Goal: Find specific page/section: Find specific page/section

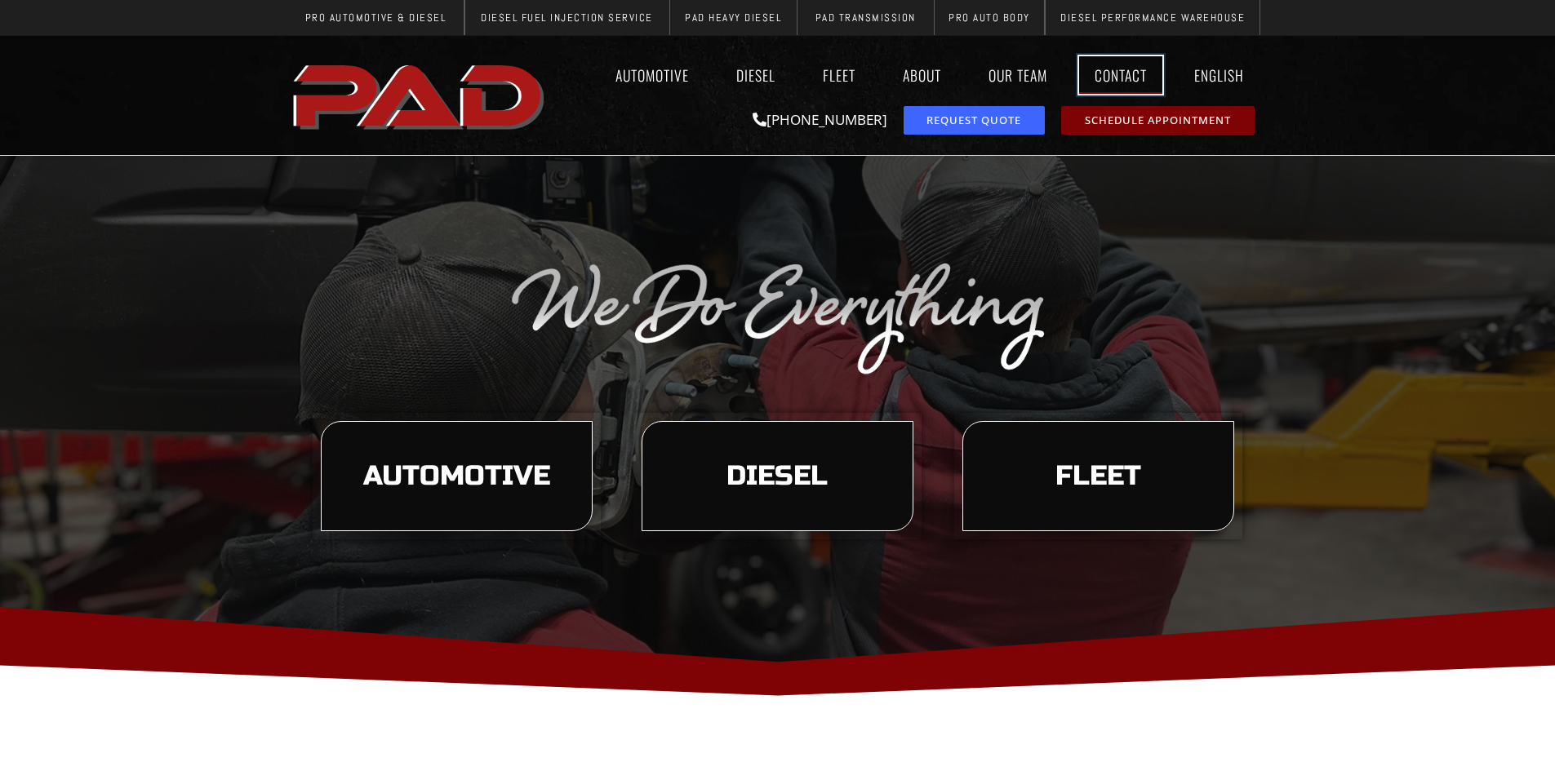
click at [1129, 84] on link "Contact" at bounding box center [1120, 75] width 83 height 38
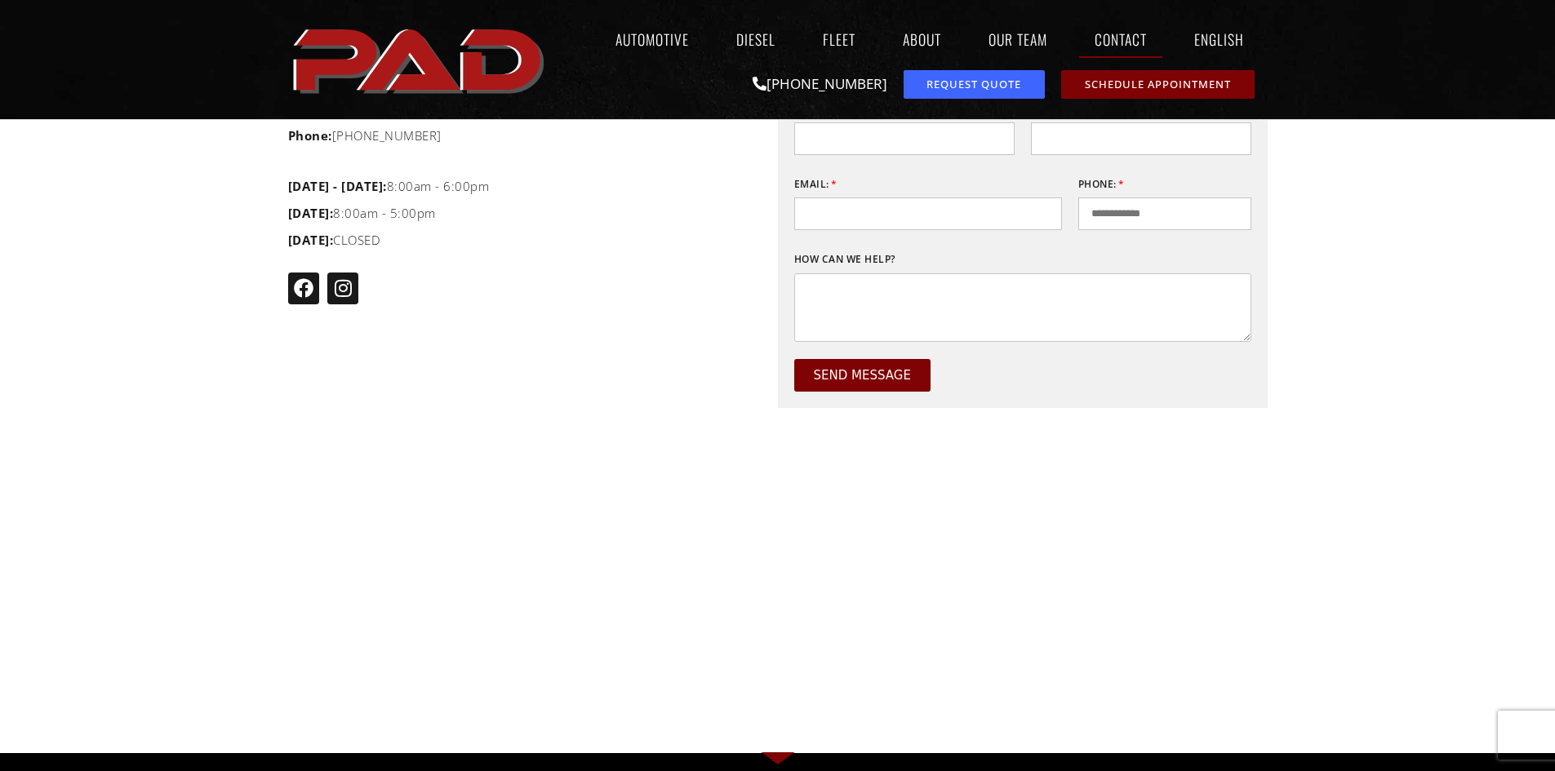
scroll to position [816, 0]
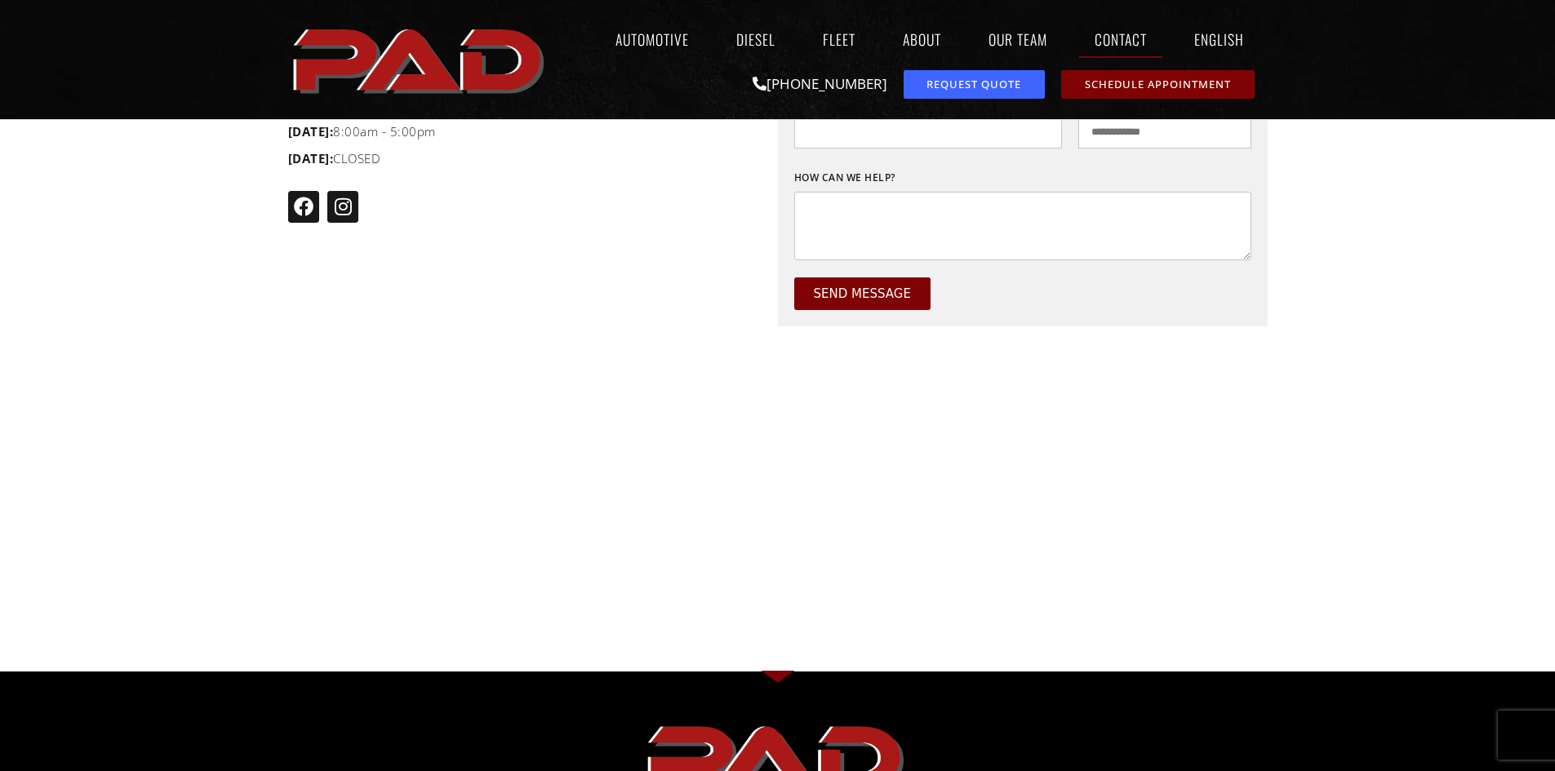
click at [949, 507] on div "Have questions or comments? Use the form below or give us a call. First Name: L…" at bounding box center [1023, 282] width 490 height 655
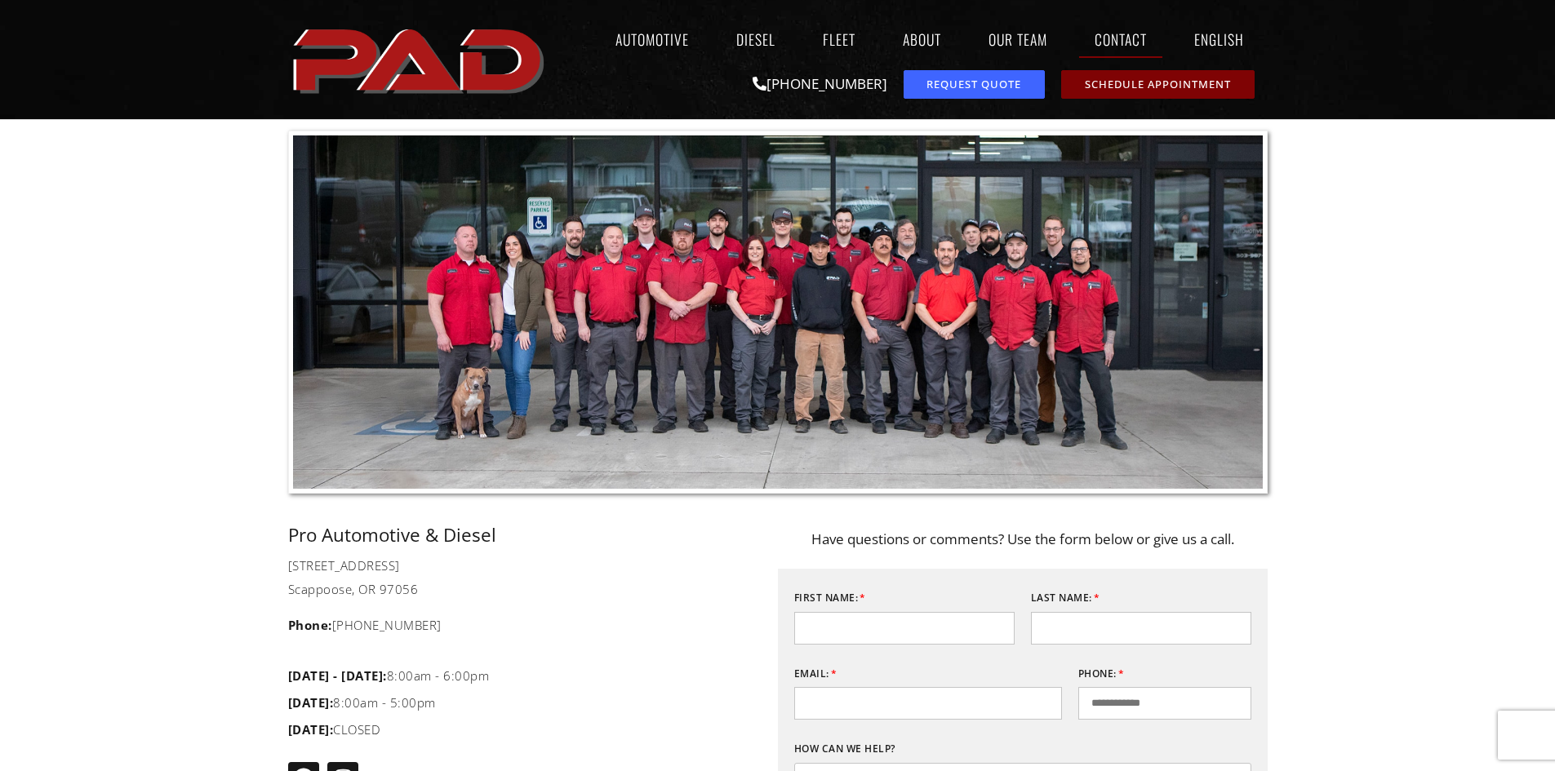
scroll to position [0, 0]
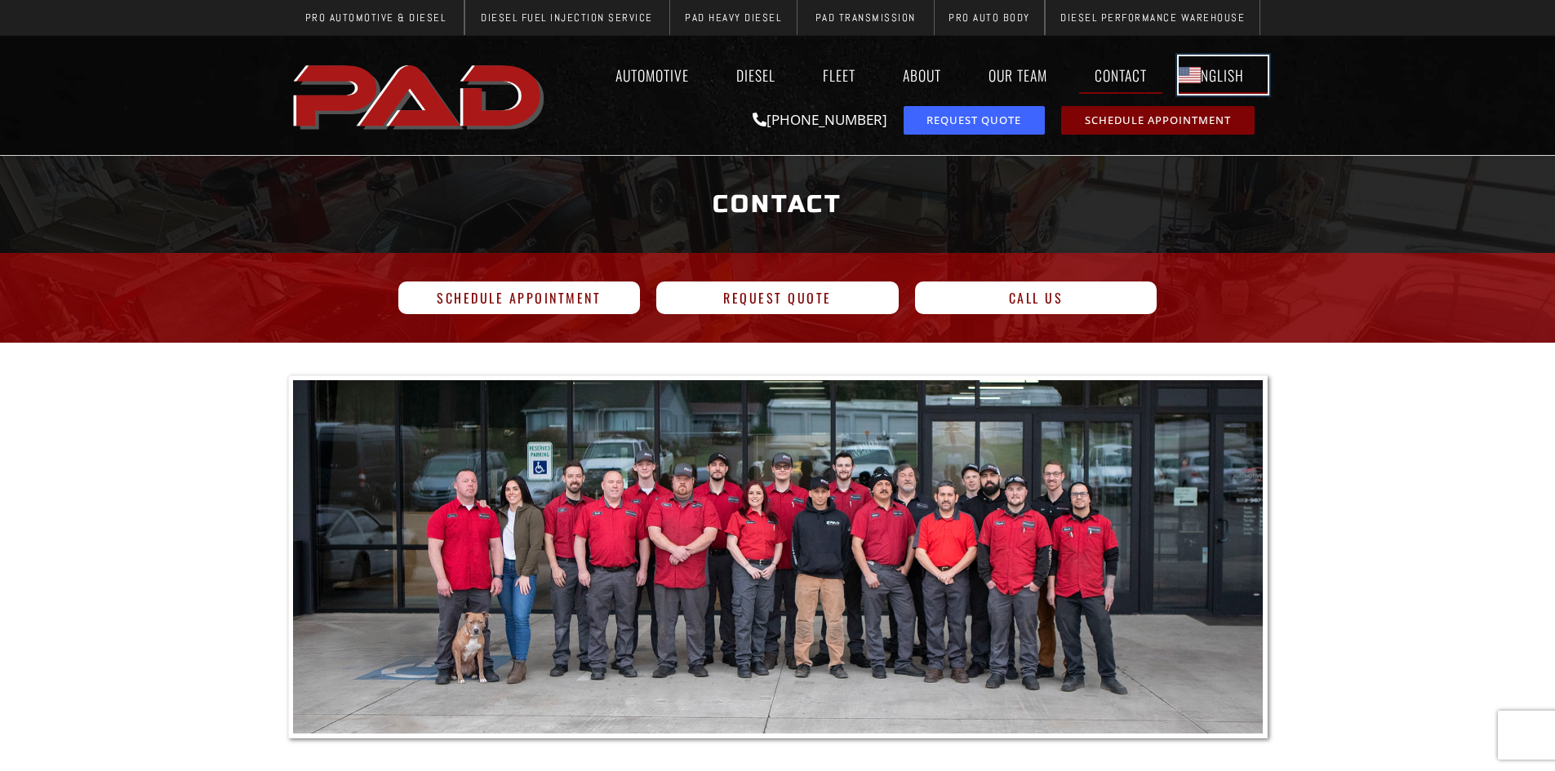
click at [1224, 73] on link "English" at bounding box center [1223, 75] width 89 height 38
click at [669, 82] on link "Automotive" at bounding box center [652, 75] width 104 height 38
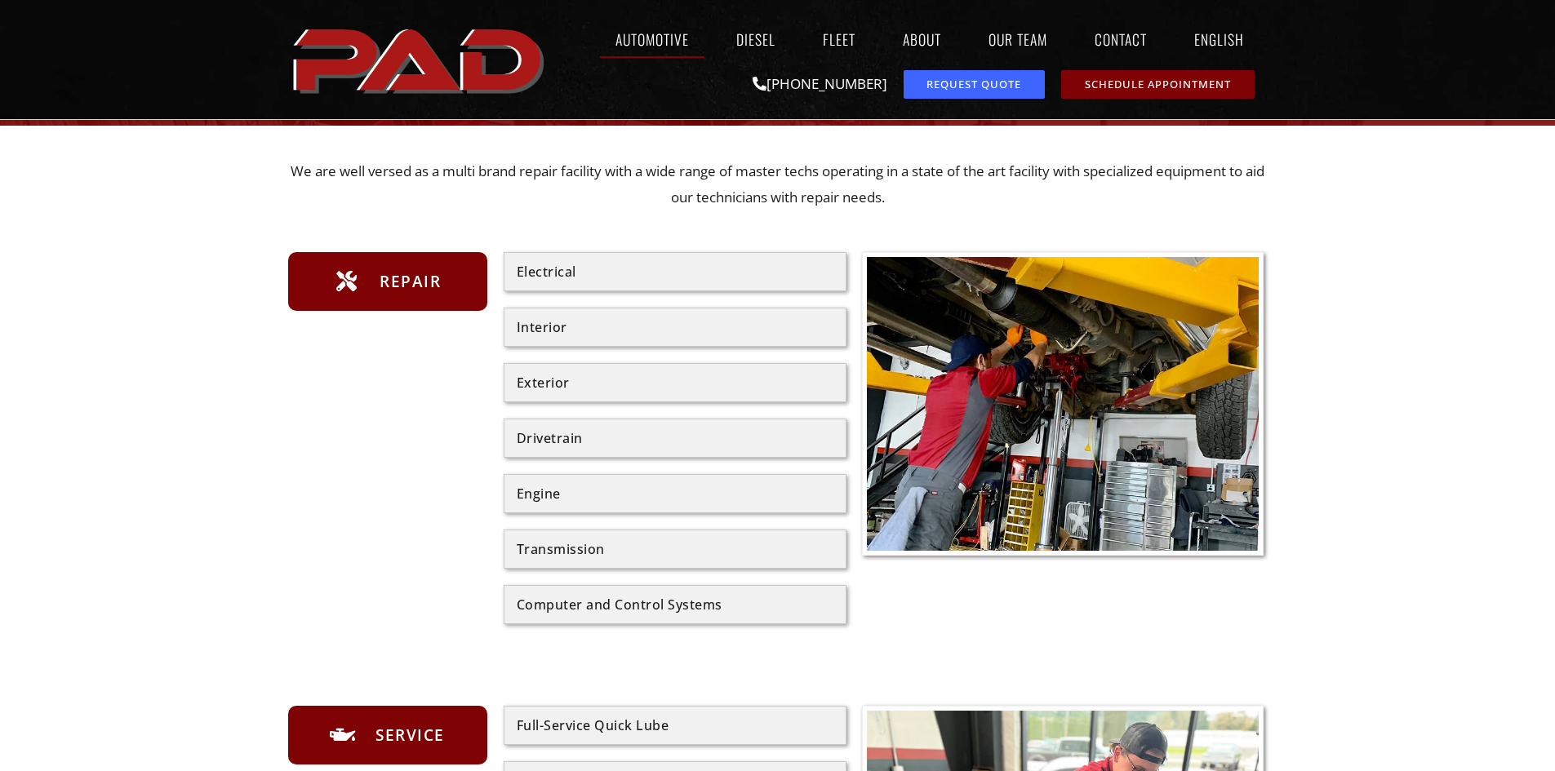
scroll to position [82, 0]
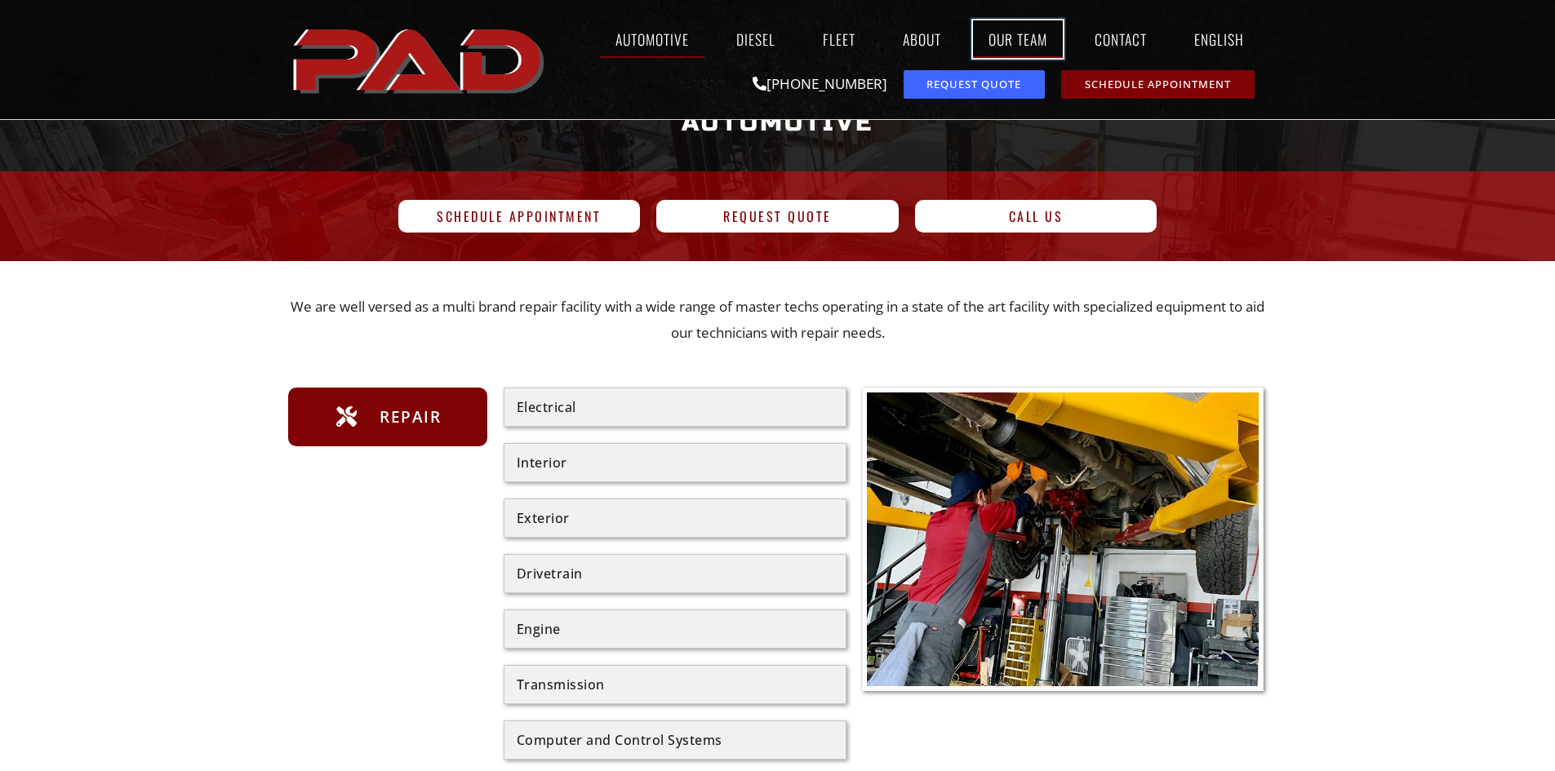
click at [1012, 38] on link "Our Team" at bounding box center [1018, 39] width 90 height 38
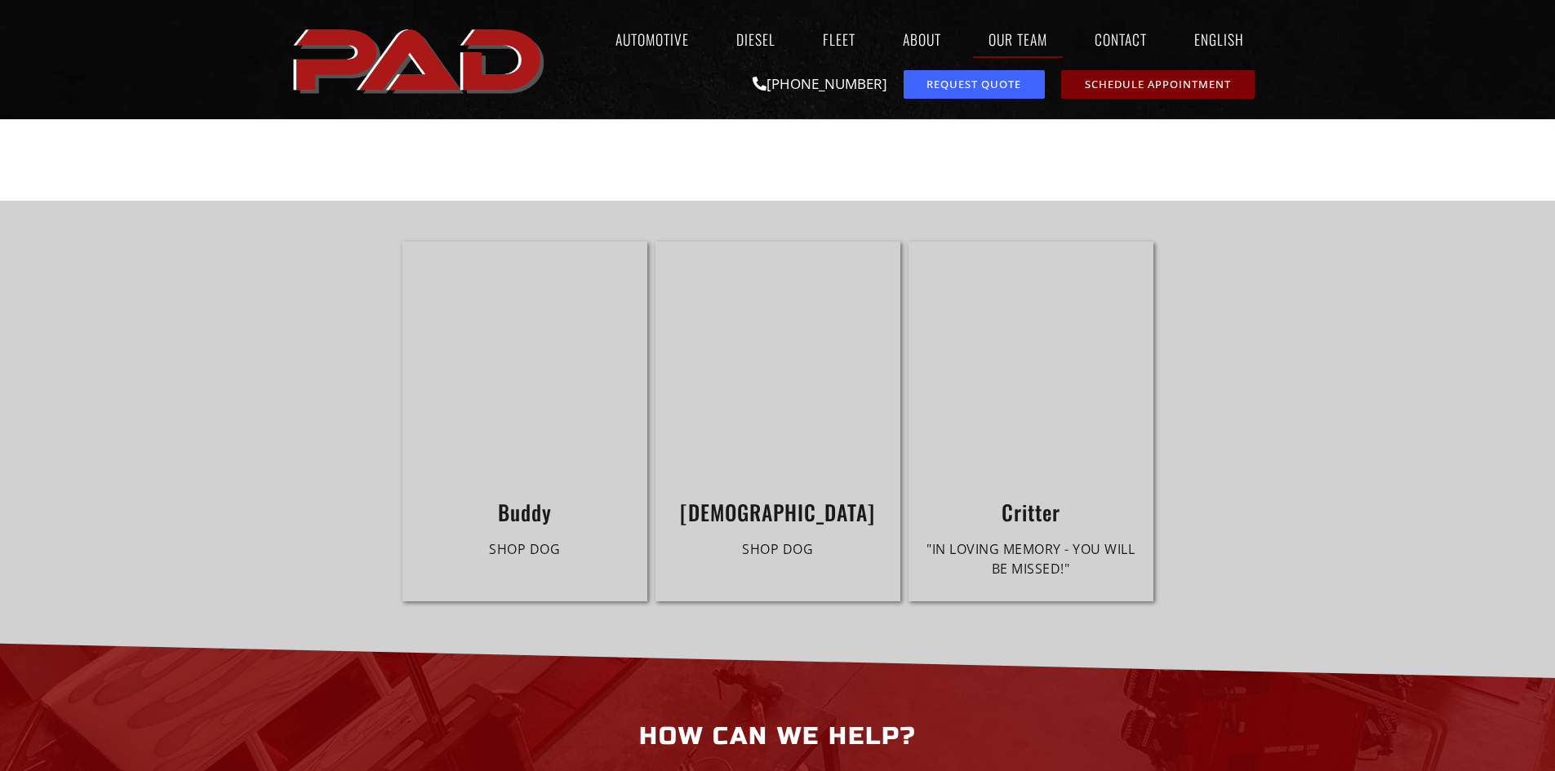
scroll to position [4408, 0]
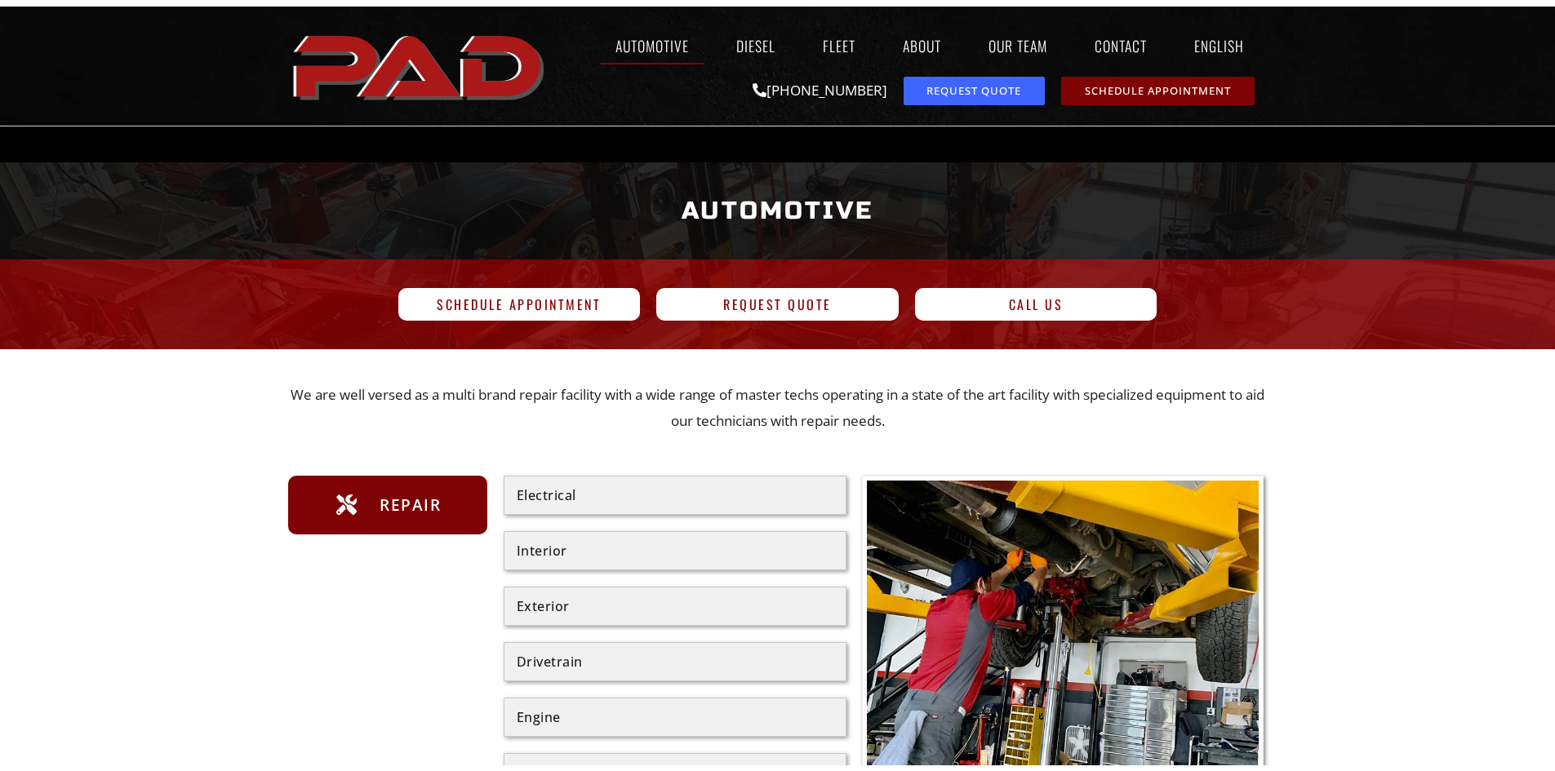
scroll to position [82, 0]
